Goal: Task Accomplishment & Management: Manage account settings

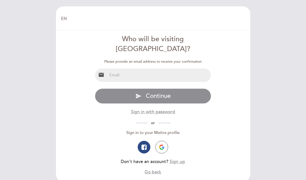
scroll to position [1, 0]
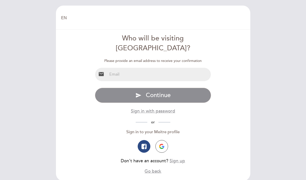
click at [138, 68] on input "email" at bounding box center [159, 74] width 104 height 13
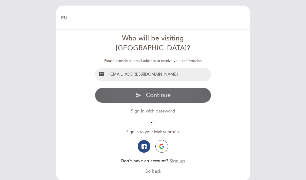
type input "[EMAIL_ADDRESS][DOMAIN_NAME]"
click at [197, 88] on button "send Continue" at bounding box center [153, 95] width 116 height 15
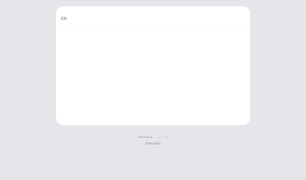
scroll to position [0, 0]
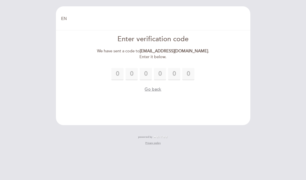
type input "9"
type input "1"
type input "8"
type input "6"
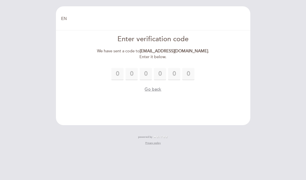
type input "0"
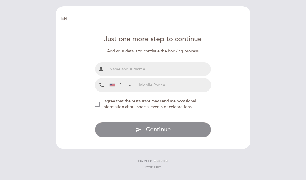
click at [134, 63] on input "text" at bounding box center [159, 69] width 104 height 13
type input "[PERSON_NAME]"
click at [139, 87] on input "tel" at bounding box center [175, 84] width 72 height 13
click at [149, 87] on input "tel" at bounding box center [175, 84] width 72 height 13
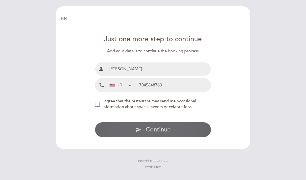
type input "7045648763"
click at [155, 126] on span "Continue" at bounding box center [158, 129] width 25 height 7
